Goal: Information Seeking & Learning: Learn about a topic

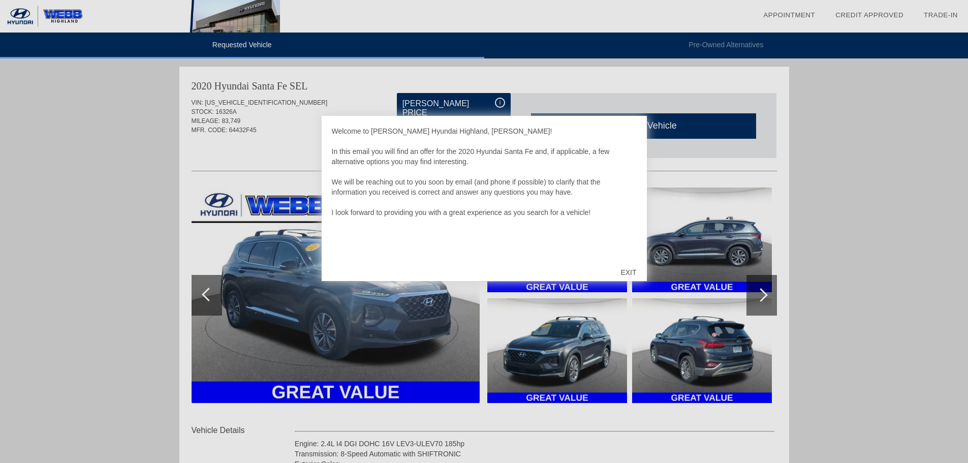
click at [940, 177] on div at bounding box center [484, 231] width 968 height 463
click at [630, 275] on div "EXIT" at bounding box center [628, 272] width 36 height 30
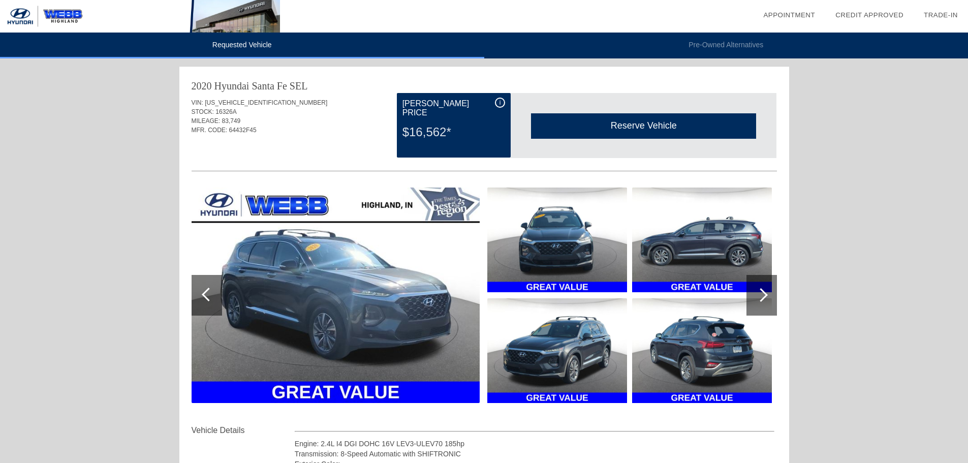
drag, startPoint x: 876, startPoint y: 134, endPoint x: 876, endPoint y: 139, distance: 5.1
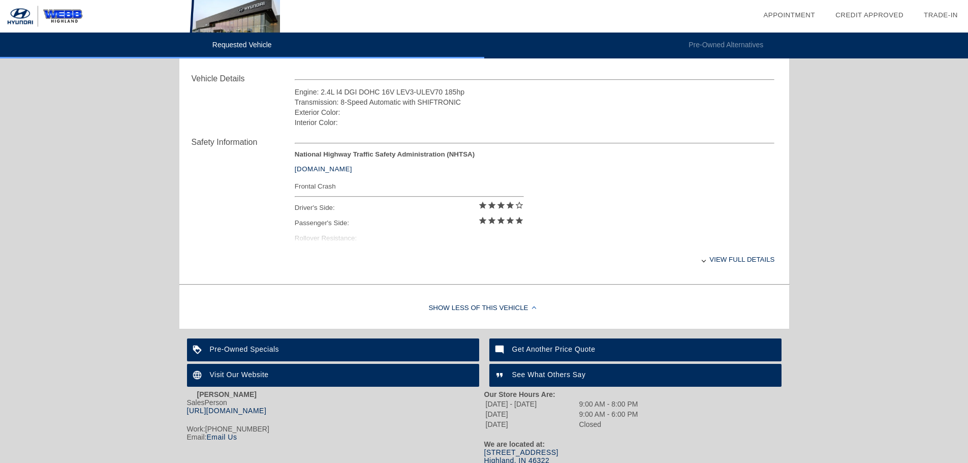
scroll to position [365, 0]
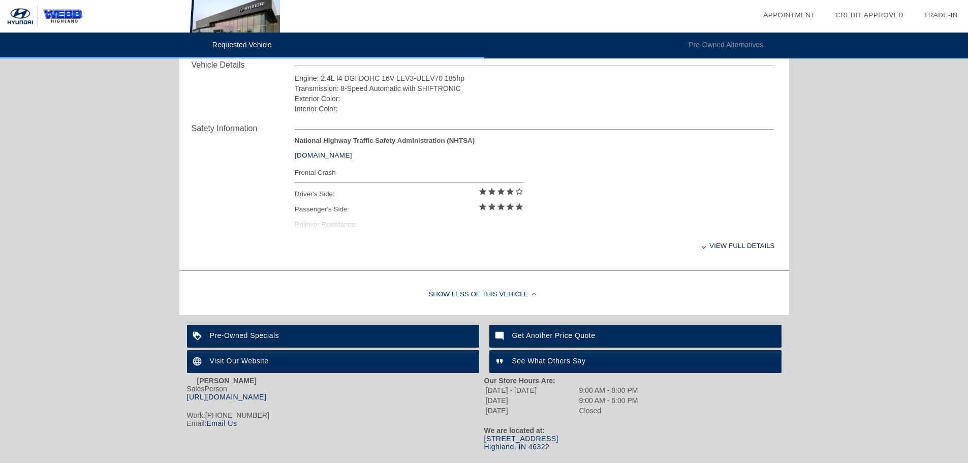
click at [744, 246] on div "View full details" at bounding box center [535, 245] width 480 height 25
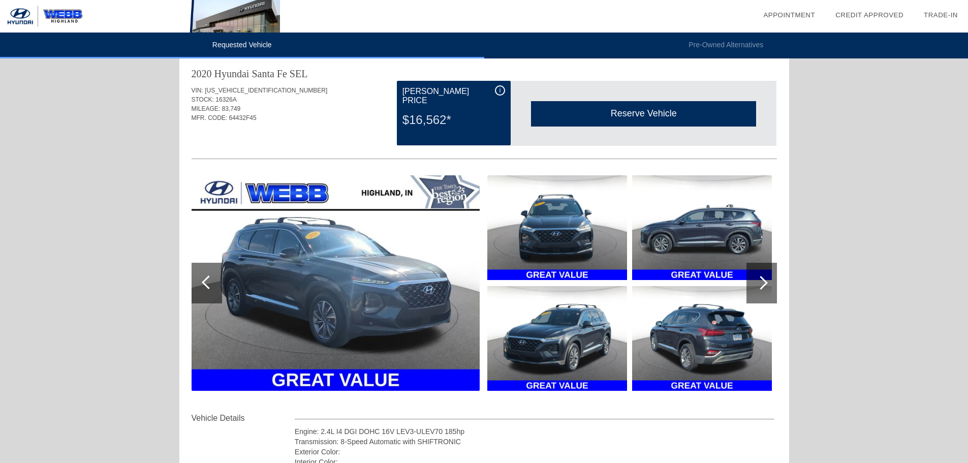
scroll to position [0, 0]
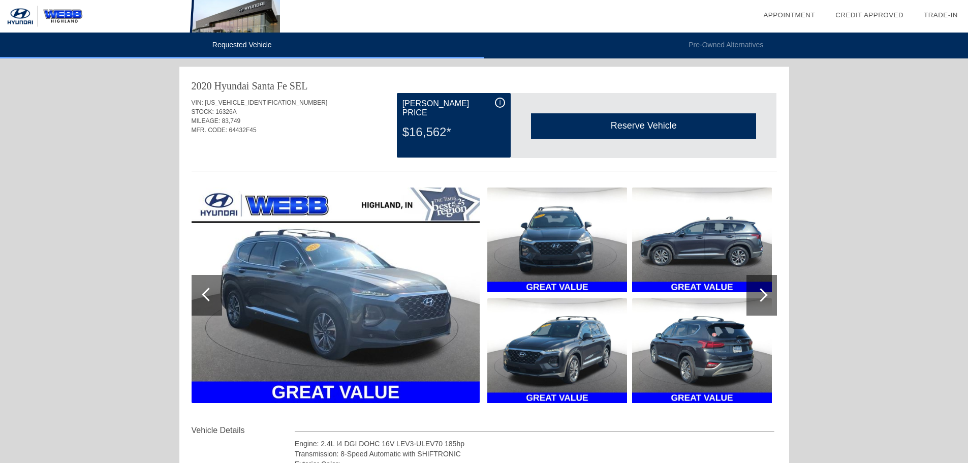
click at [496, 102] on div "i" at bounding box center [500, 103] width 10 height 10
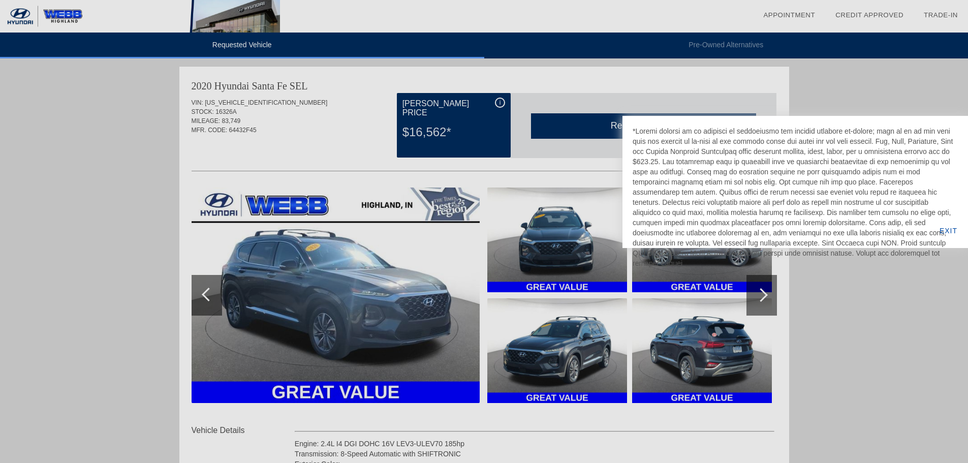
click at [497, 102] on div at bounding box center [484, 231] width 968 height 463
click at [949, 229] on div "EXIT" at bounding box center [948, 230] width 39 height 35
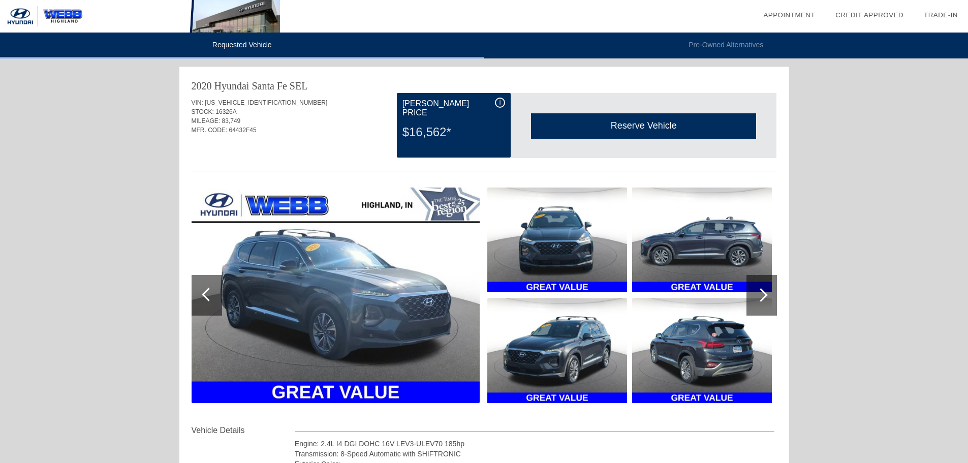
drag, startPoint x: 840, startPoint y: 154, endPoint x: 843, endPoint y: 176, distance: 22.0
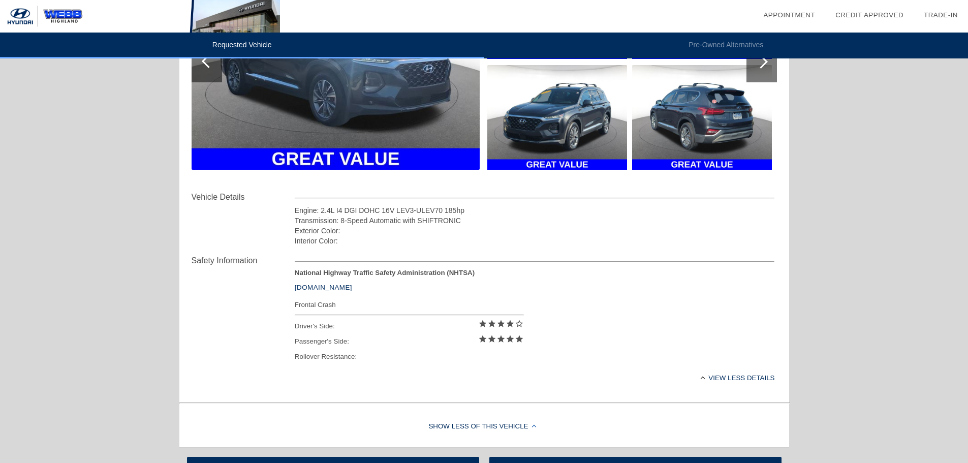
drag, startPoint x: 808, startPoint y: 133, endPoint x: 809, endPoint y: 147, distance: 14.2
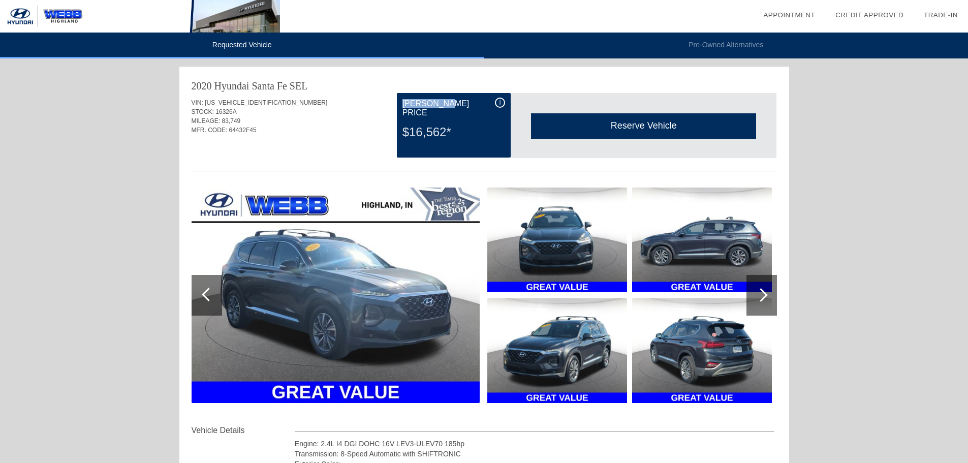
drag, startPoint x: 401, startPoint y: 103, endPoint x: 455, endPoint y: 103, distance: 53.8
click at [455, 103] on div "i [PERSON_NAME] Price $16,562*" at bounding box center [454, 125] width 114 height 65
click at [455, 104] on div "[PERSON_NAME] Price" at bounding box center [453, 108] width 103 height 21
drag, startPoint x: 448, startPoint y: 122, endPoint x: 404, endPoint y: 119, distance: 43.8
click at [404, 119] on div "$16,562*" at bounding box center [453, 132] width 103 height 26
